Goal: Use online tool/utility: Utilize a website feature to perform a specific function

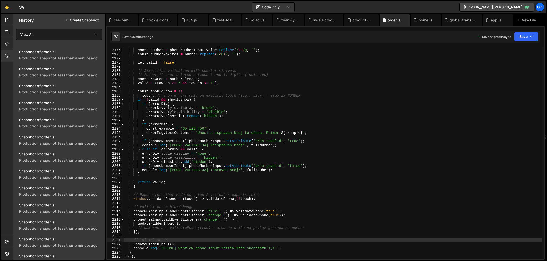
scroll to position [7985, 0]
click at [198, 124] on div "const fullNumber = getFullPhoneNumber ( ) ; const number = phoneNumberInput . v…" at bounding box center [333, 154] width 418 height 220
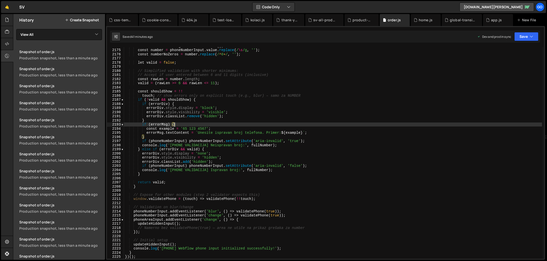
type textarea "}"
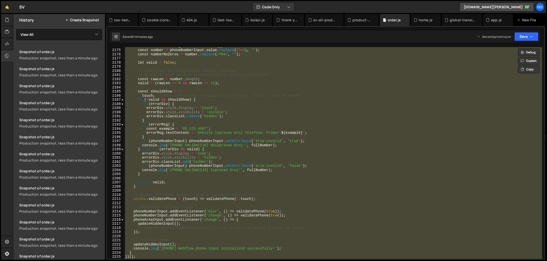
paste textarea
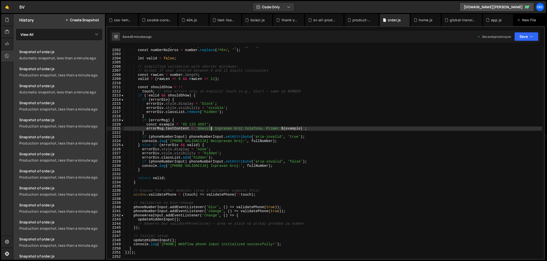
click at [212, 130] on div "const number = phoneNumberInput . value . replace ( / \s /g , '' ) ; const numb…" at bounding box center [333, 154] width 418 height 220
type textarea "}"
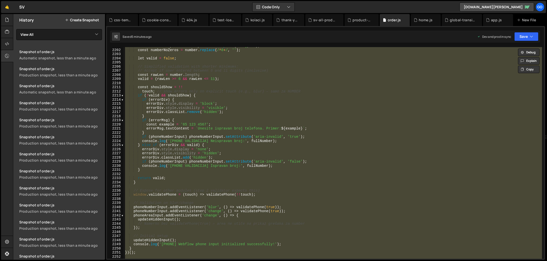
paste textarea
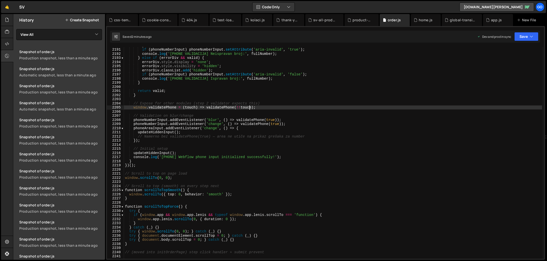
click at [251, 109] on div "} if ( phoneNumberInput ) phoneNumberInput . setAttribute ( 'aria-invalid' , 't…" at bounding box center [333, 153] width 418 height 220
type textarea "}"
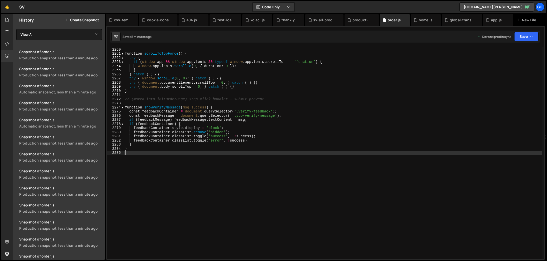
click at [269, 159] on div "} function scrollToTopForce ( ) { try { if ( window . app && window . app . [PE…" at bounding box center [333, 153] width 418 height 220
type textarea "}"
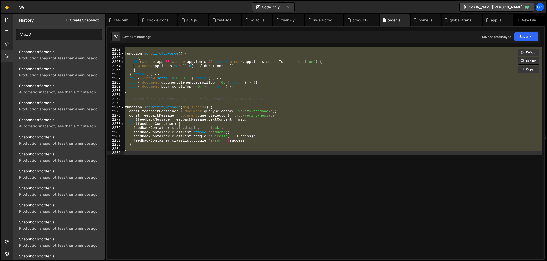
paste textarea
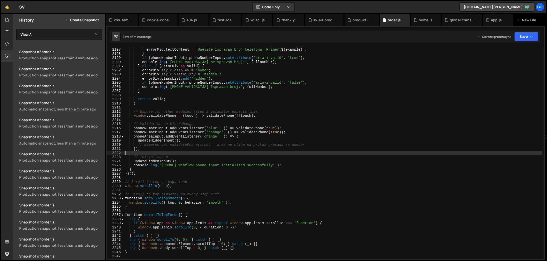
click at [222, 135] on div "const example = '65 123 4567' ; errorMsg . textContent = ` Unesite ispravan bro…" at bounding box center [333, 153] width 418 height 220
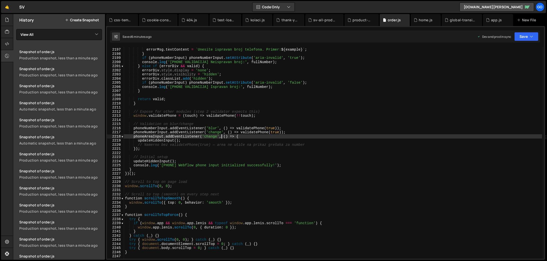
type textarea "}"
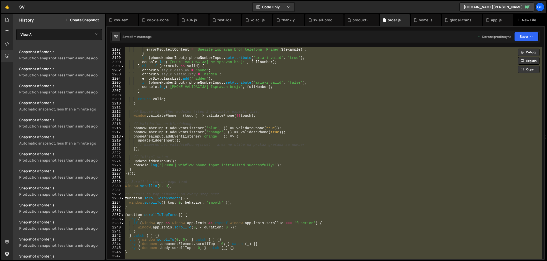
paste textarea
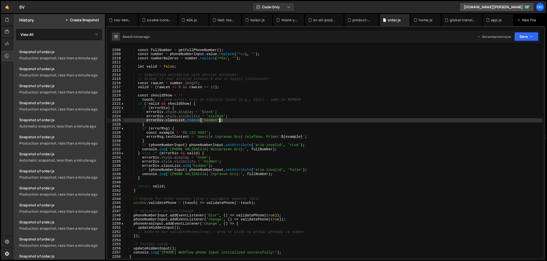
click at [219, 118] on div "const fullNumber = getFullPhoneNumber ( ) ; const number = phoneNumberInput . v…" at bounding box center [333, 154] width 418 height 220
type textarea "}"
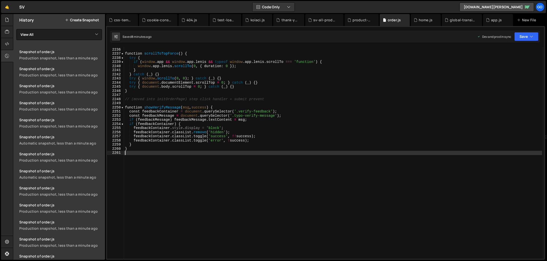
type textarea "}"
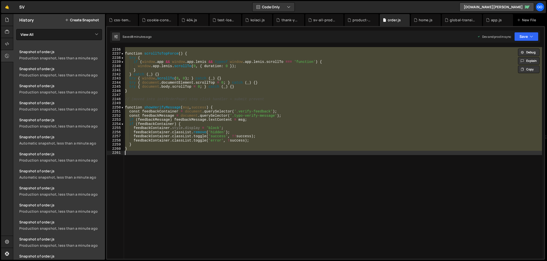
paste textarea
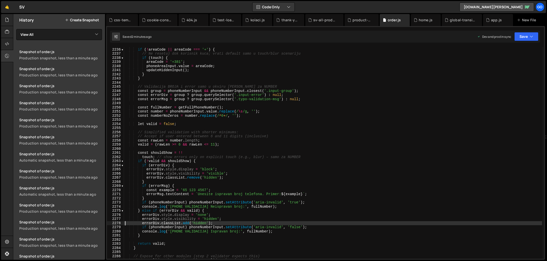
click at [206, 137] on div "let areaCode = phoneAreaInput . value ; if ( ! areaCode || areaCode === '+' ) {…" at bounding box center [333, 153] width 418 height 220
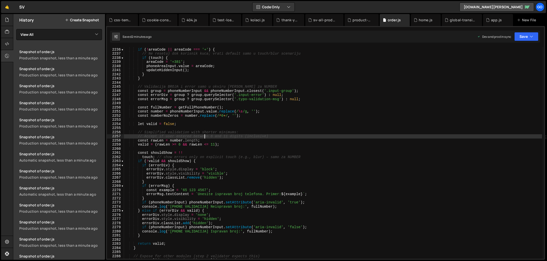
type textarea "}"
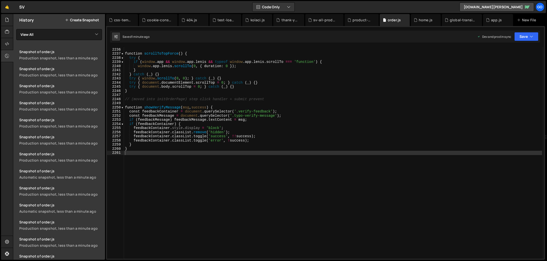
click at [229, 125] on div "} function scrollToTopForce ( ) { try { if ( window . app && window . app . [PE…" at bounding box center [333, 153] width 418 height 220
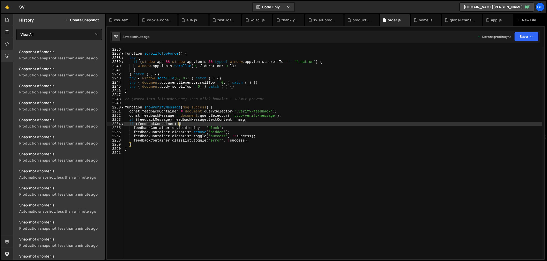
type textarea "}"
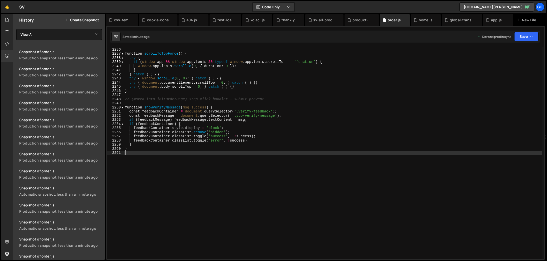
click at [199, 156] on div "} function scrollToTopForce ( ) { try { if ( window . app && window . app . [PE…" at bounding box center [333, 153] width 418 height 220
type textarea "}"
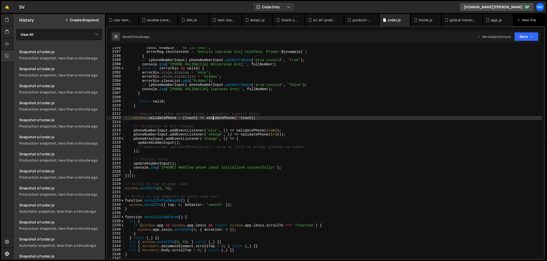
click at [214, 117] on div "const example = '65 123 4567' ; errorMsg . textContent = ` Unesite ispravan bro…" at bounding box center [333, 156] width 418 height 220
type textarea "}"
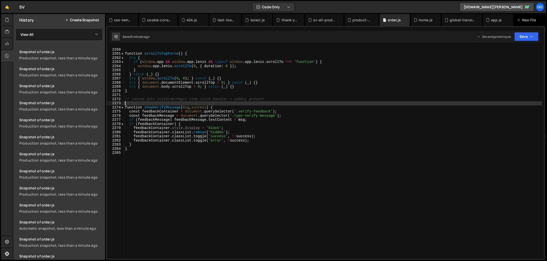
click at [195, 104] on div "} function scrollToTopForce ( ) { try { if ( window . app && window . app . [PE…" at bounding box center [333, 153] width 418 height 220
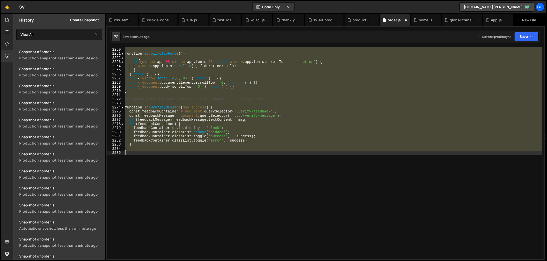
type textarea "}"
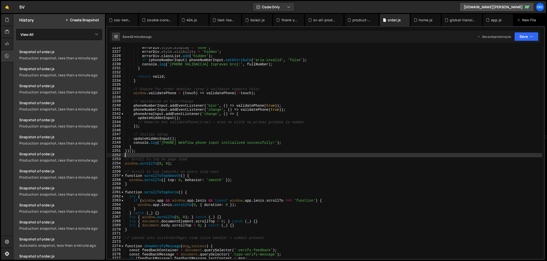
click at [265, 127] on div "errorDiv . style . display = 'none' ; errorDiv . style . visibility = 'hidden' …" at bounding box center [333, 156] width 418 height 220
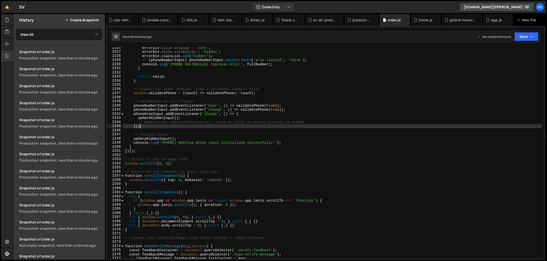
type textarea "}"
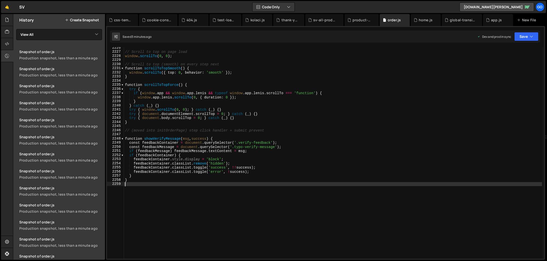
click at [224, 125] on div "// Scroll to top on page load window . scrollTo ( 0 , 0 ) ; // Scroll to top (s…" at bounding box center [333, 156] width 418 height 220
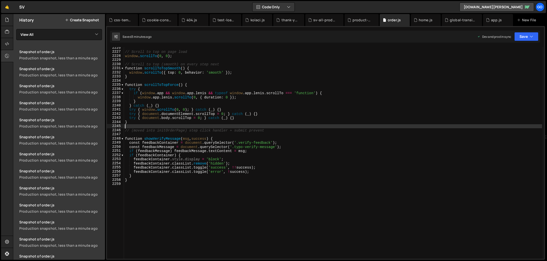
type textarea "}"
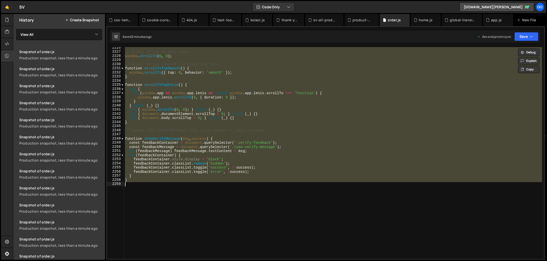
paste textarea
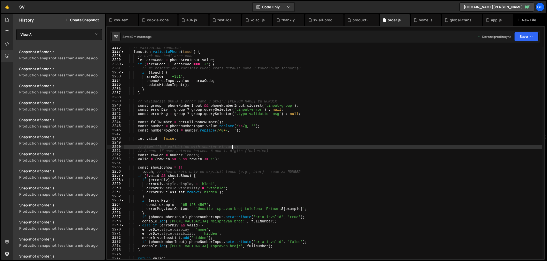
click at [232, 147] on div "// Validation function function validatePhone ( touch ) { // Uvek obezbedi area…" at bounding box center [333, 156] width 418 height 220
type textarea "}"
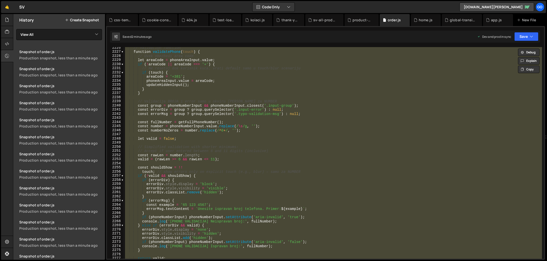
paste textarea
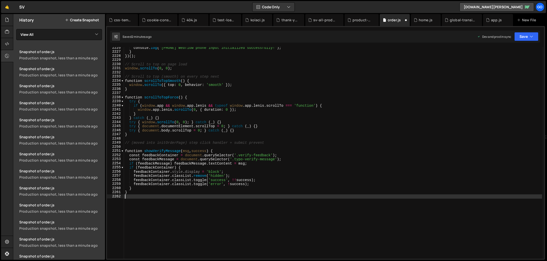
type textarea "// Validation on blur/change"
